Goal: Information Seeking & Learning: Learn about a topic

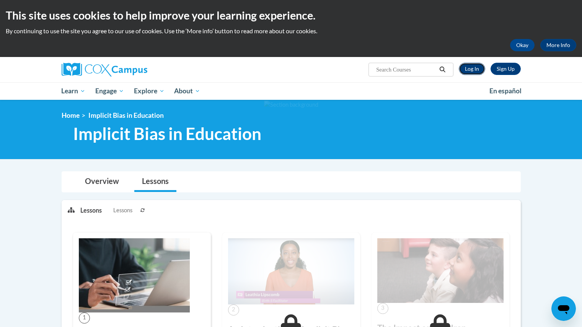
click at [470, 68] on link "Log In" at bounding box center [472, 69] width 26 height 12
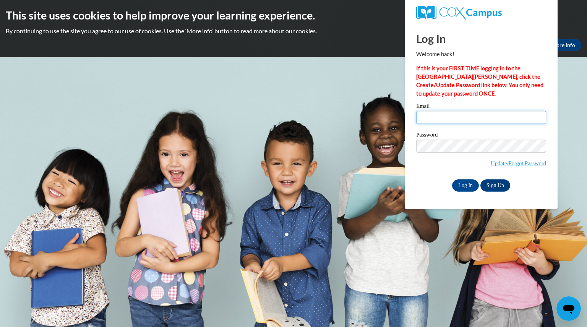
type input "teri.hart@hotmail.com"
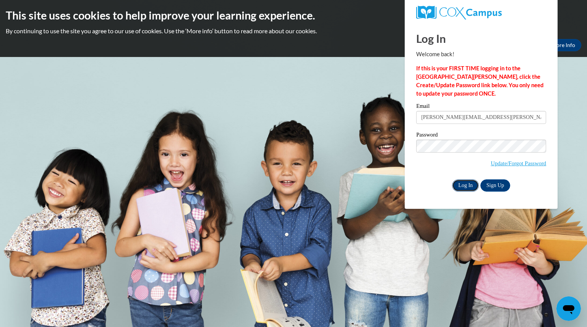
click at [463, 186] on input "Log In" at bounding box center [465, 185] width 27 height 12
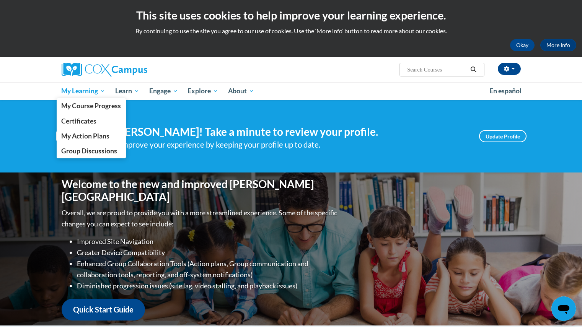
click at [77, 93] on span "My Learning" at bounding box center [83, 90] width 44 height 9
click at [75, 99] on link "My Course Progress" at bounding box center [92, 105] width 70 height 15
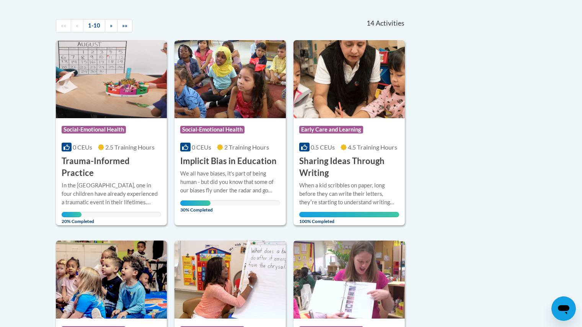
scroll to position [162, 0]
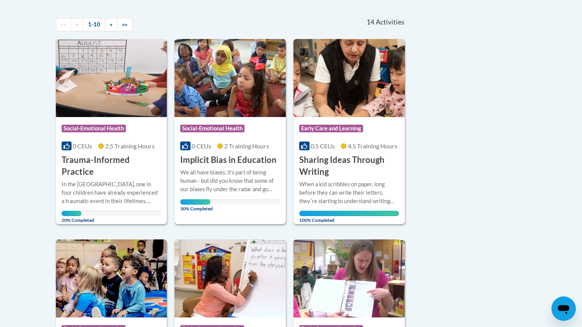
click at [217, 174] on div "We all have biases, it's part of being human - but did you know that some of ou…" at bounding box center [230, 180] width 100 height 25
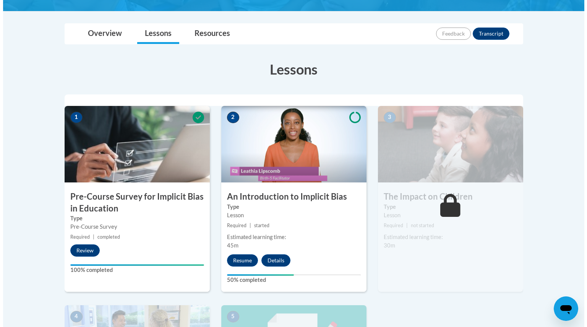
scroll to position [163, 0]
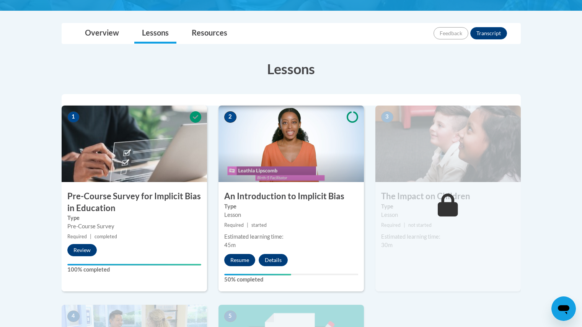
click at [233, 259] on button "Resume" at bounding box center [239, 260] width 31 height 12
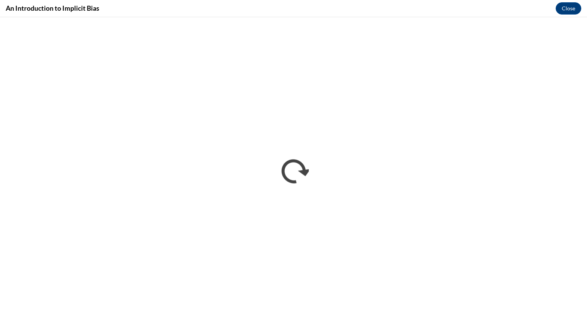
scroll to position [0, 0]
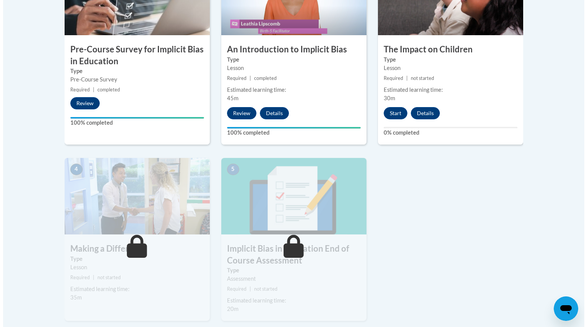
scroll to position [309, 0]
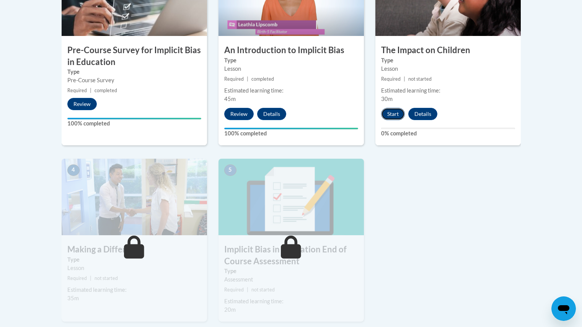
click at [395, 115] on button "Start" at bounding box center [393, 114] width 24 height 12
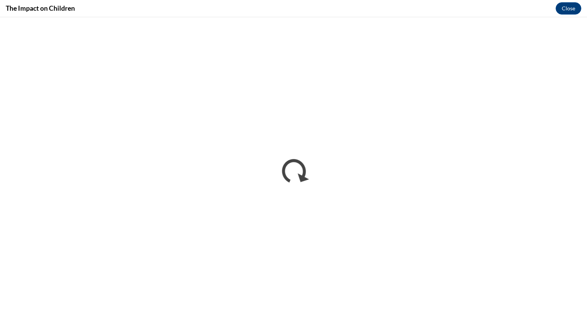
scroll to position [0, 0]
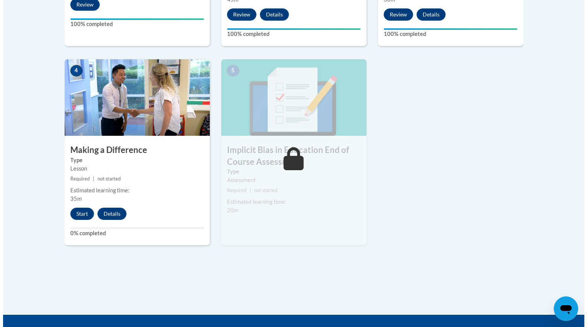
scroll to position [416, 0]
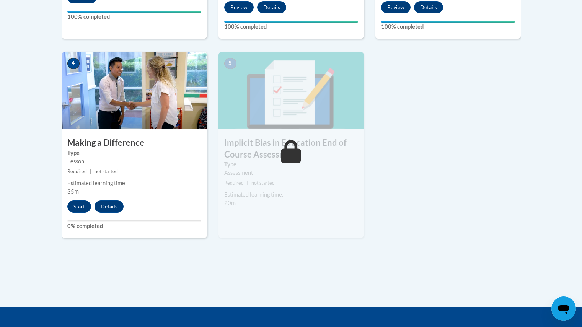
click at [75, 191] on span "35m" at bounding box center [72, 191] width 11 height 7
click at [85, 208] on button "Start" at bounding box center [79, 206] width 24 height 12
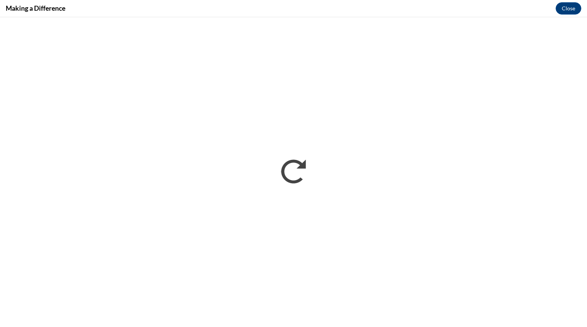
scroll to position [0, 0]
